Goal: Navigation & Orientation: Find specific page/section

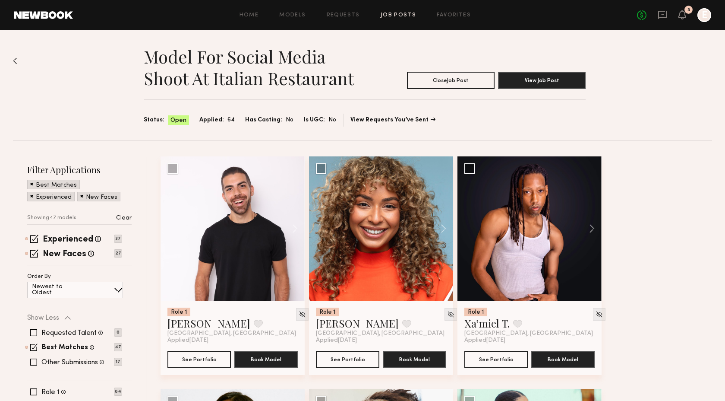
scroll to position [2337, 0]
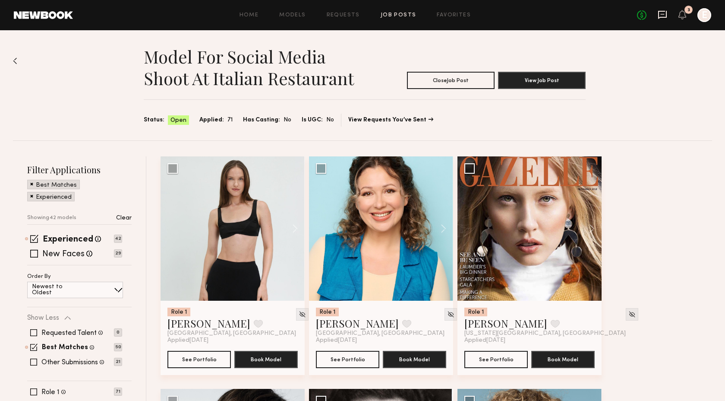
click at [660, 16] on icon at bounding box center [662, 14] width 9 height 9
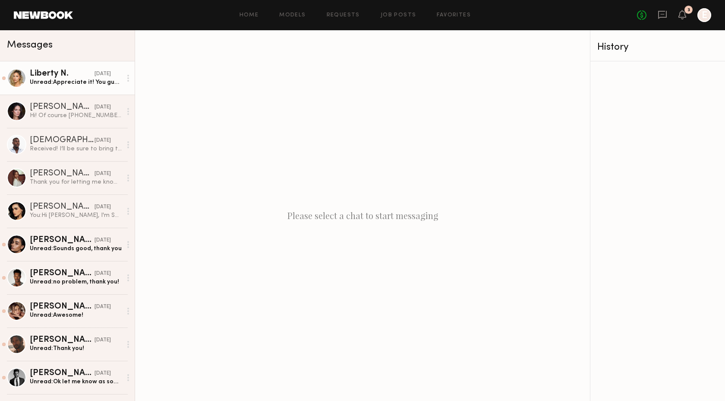
click at [84, 82] on div "Unread: Appreciate it! You guys were as well thank you" at bounding box center [76, 82] width 92 height 8
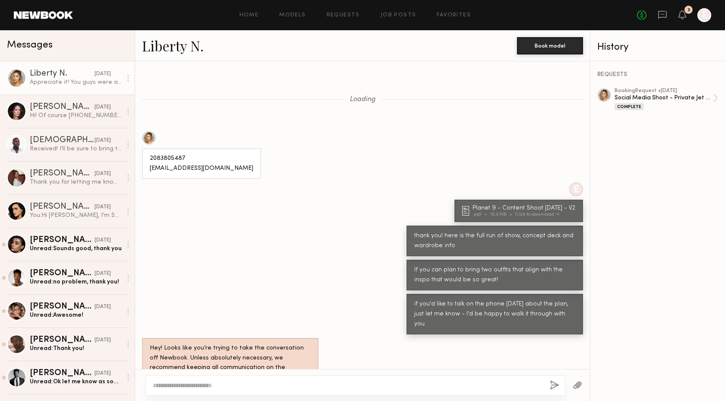
scroll to position [312, 0]
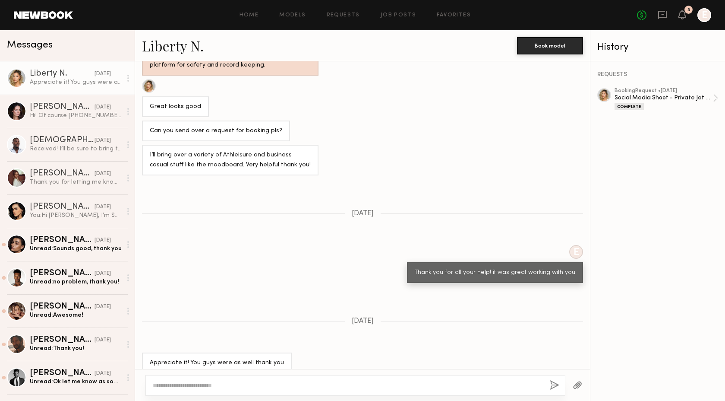
click at [704, 17] on div at bounding box center [704, 15] width 14 height 14
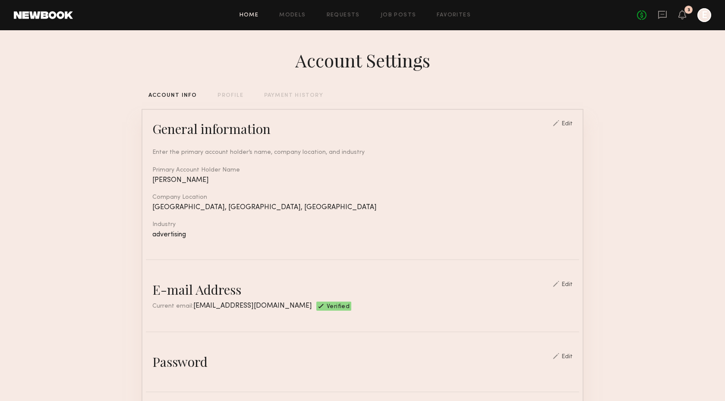
click at [254, 13] on link "Home" at bounding box center [249, 16] width 19 height 6
